Goal: Check status

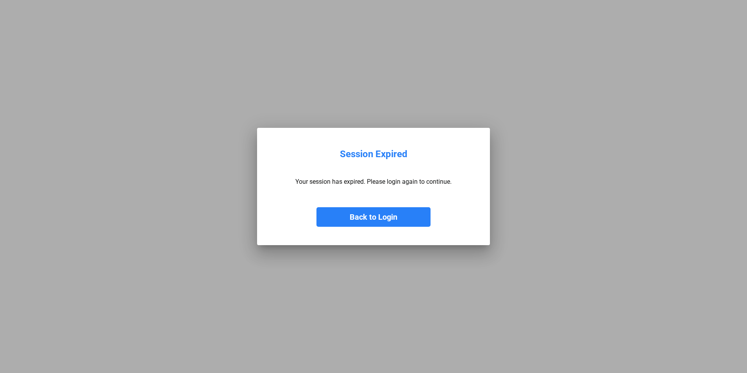
click at [362, 221] on button "Back to Login" at bounding box center [373, 217] width 114 height 20
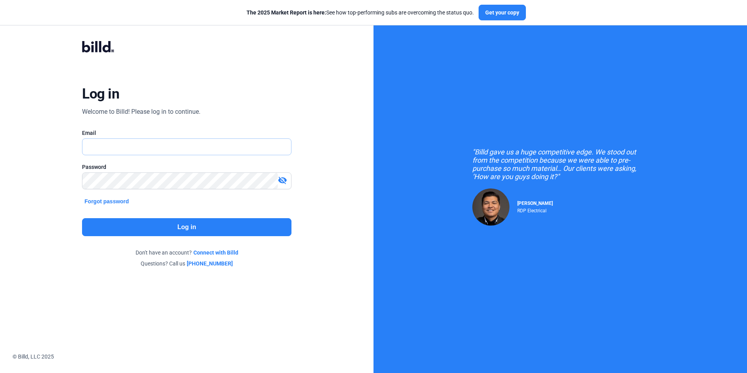
type input "[PERSON_NAME][EMAIL_ADDRESS][DOMAIN_NAME]"
click at [241, 229] on button "Log in" at bounding box center [186, 227] width 209 height 18
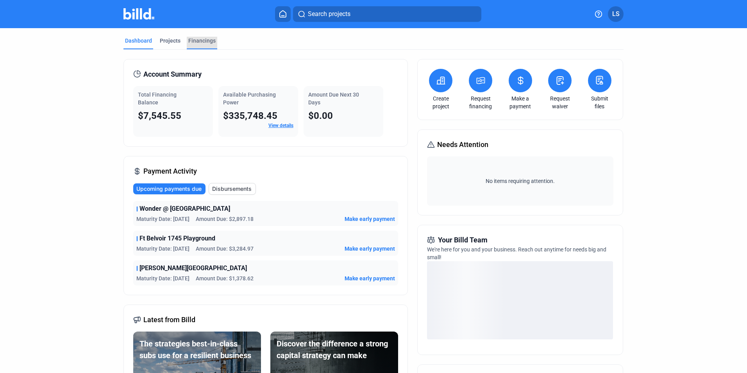
click at [201, 44] on div "Financings" at bounding box center [201, 41] width 27 height 8
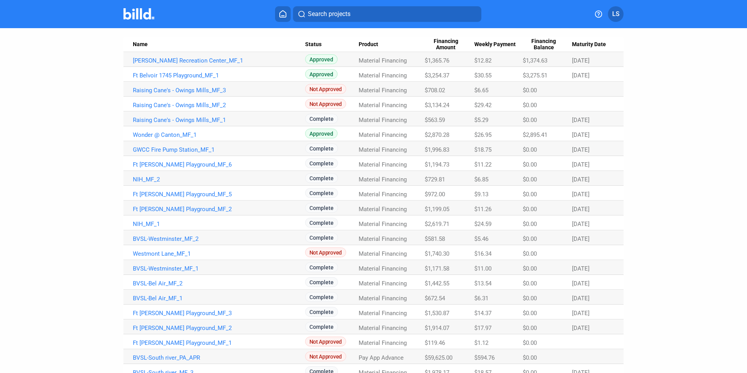
scroll to position [40, 0]
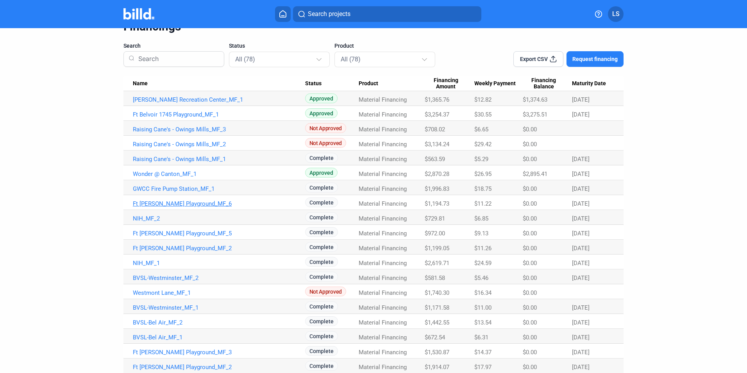
click at [187, 204] on link "Ft [PERSON_NAME] Playground_MF_6" at bounding box center [219, 203] width 172 height 7
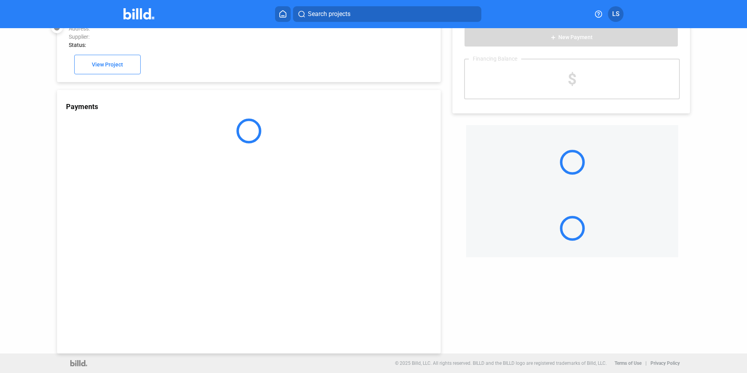
scroll to position [21, 0]
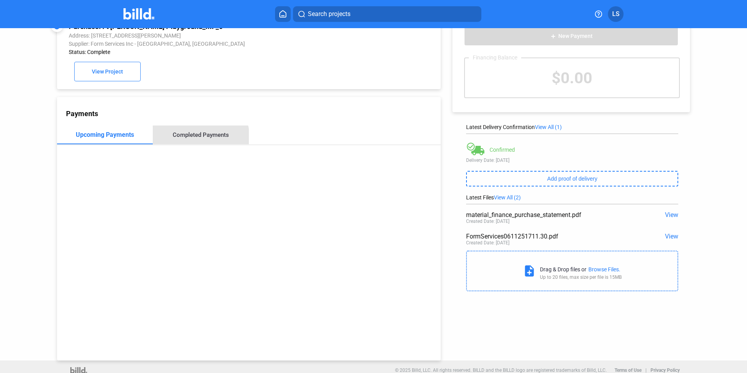
click at [196, 138] on div "Completed Payments" at bounding box center [201, 134] width 56 height 7
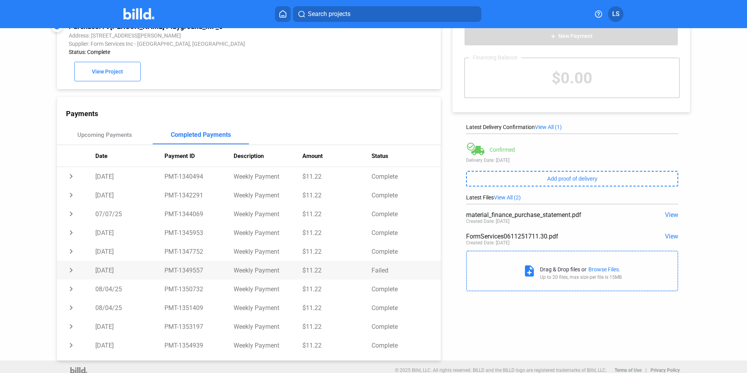
scroll to position [107, 0]
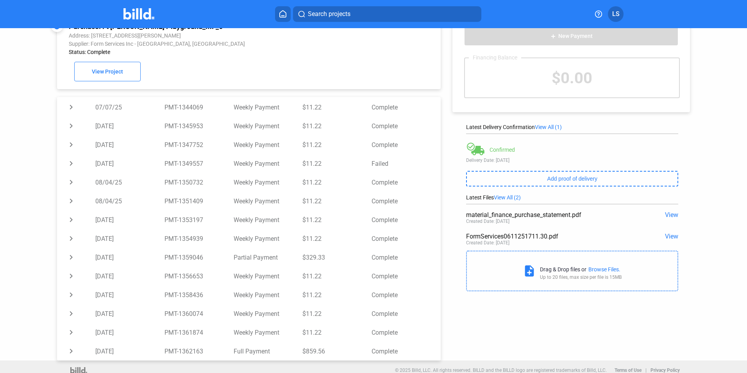
click at [665, 236] on span "View" at bounding box center [671, 235] width 13 height 7
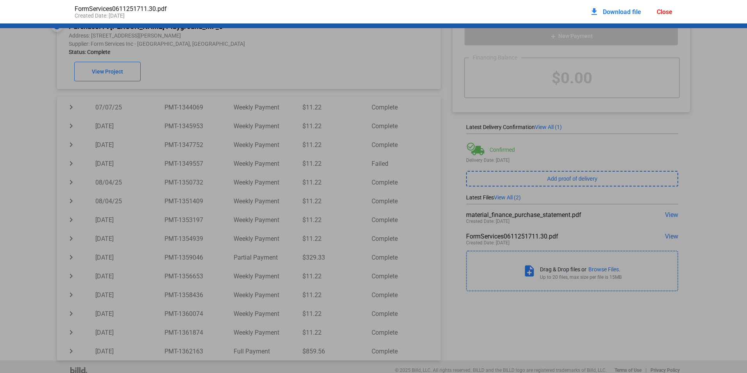
click at [615, 11] on span "Download file" at bounding box center [622, 11] width 38 height 7
